Goal: Navigation & Orientation: Find specific page/section

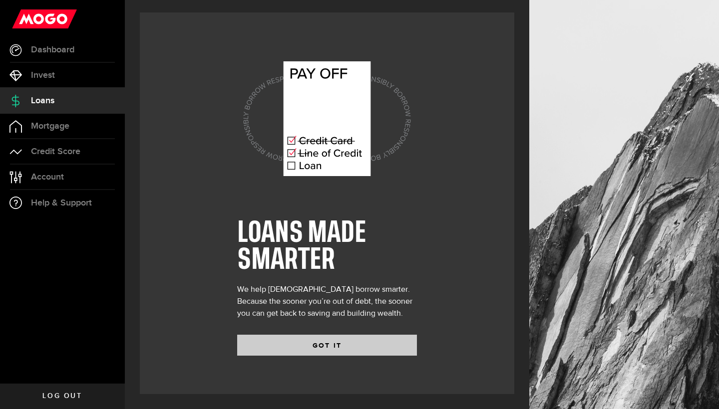
click at [325, 353] on button "GOT IT" at bounding box center [327, 345] width 180 height 21
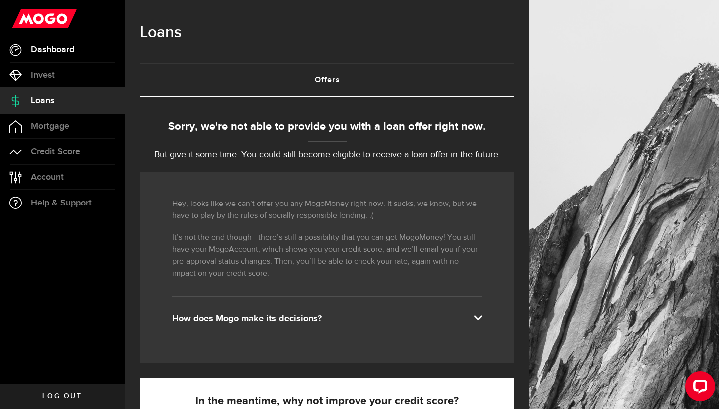
click at [62, 53] on span "Dashboard" at bounding box center [52, 49] width 43 height 9
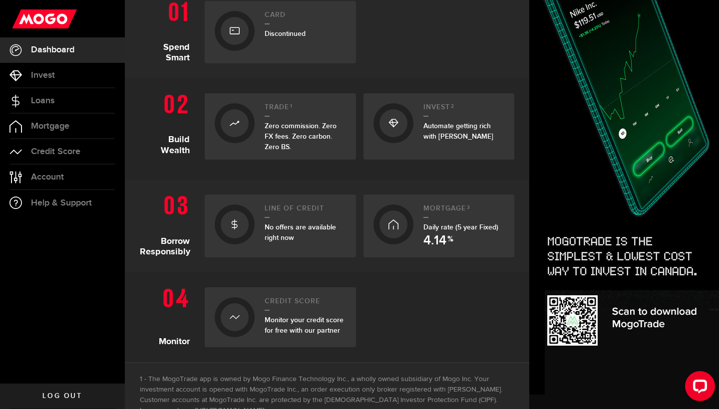
scroll to position [242, 0]
click at [402, 224] on div at bounding box center [393, 225] width 28 height 28
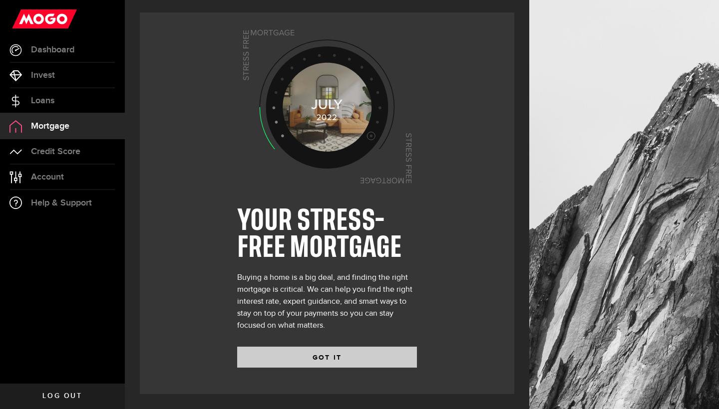
click at [266, 365] on button "GOT IT" at bounding box center [327, 357] width 180 height 21
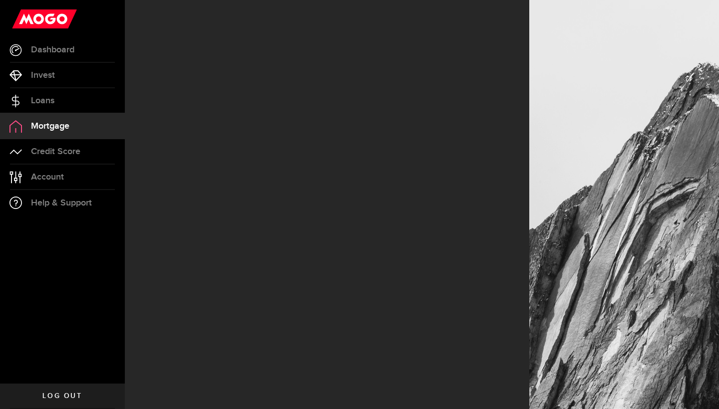
select select "3knYdhfXw4iYoq2m0WGQES"
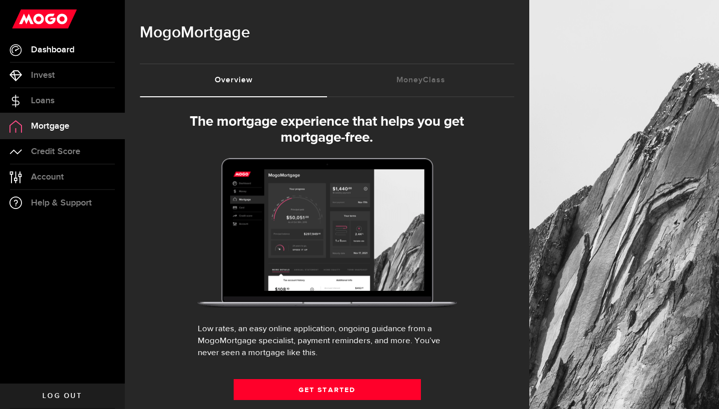
click at [34, 61] on link "Dashboard" at bounding box center [62, 49] width 125 height 25
